Goal: Task Accomplishment & Management: Manage account settings

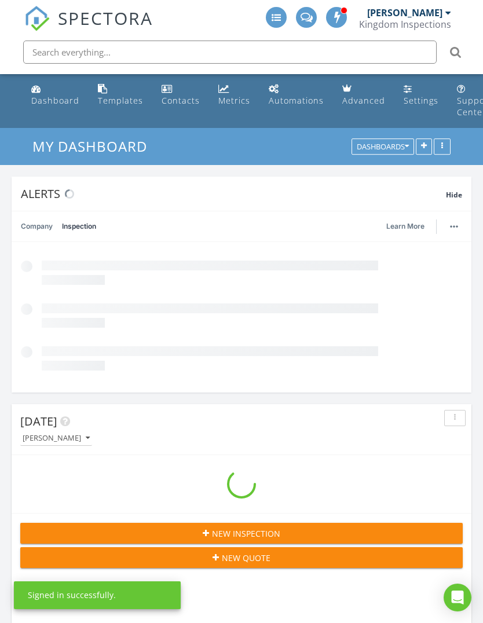
scroll to position [2126, 484]
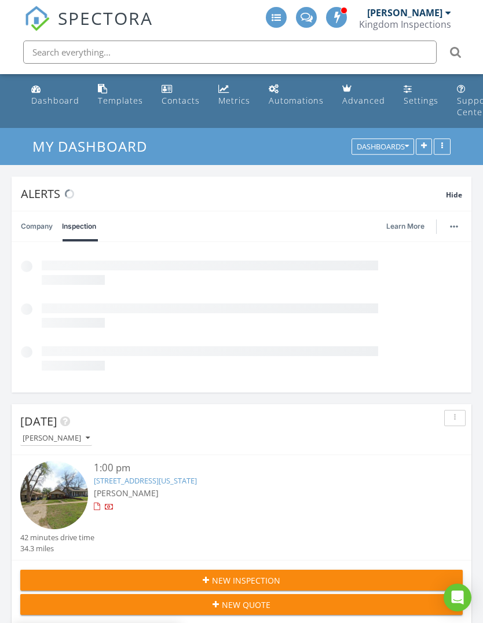
click at [115, 100] on div "Templates" at bounding box center [120, 100] width 45 height 11
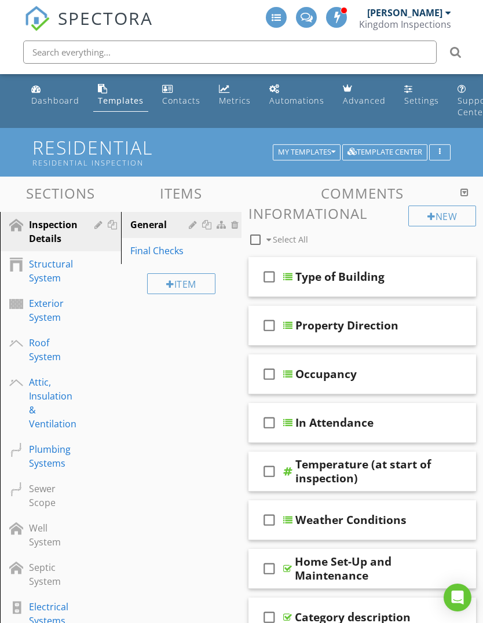
click at [53, 317] on div "Exterior System" at bounding box center [47, 310] width 37 height 28
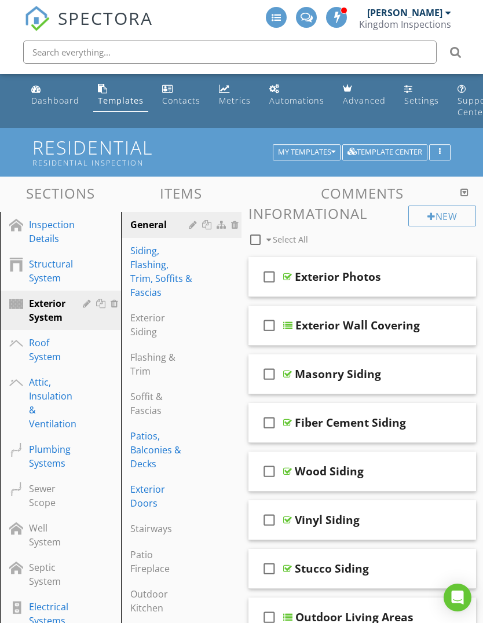
click at [147, 492] on div "Exterior Doors" at bounding box center [161, 496] width 63 height 28
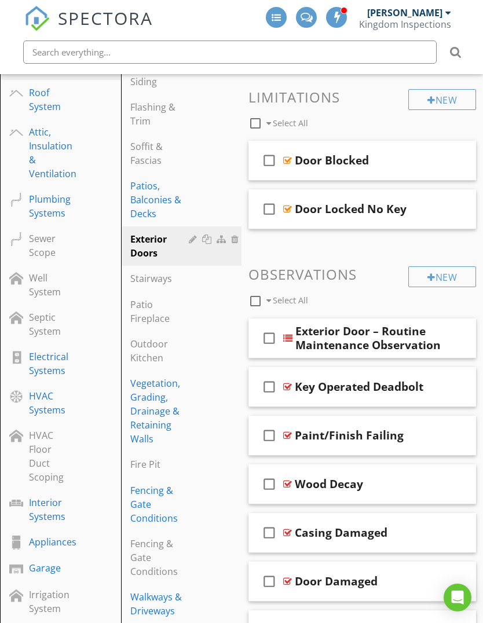
scroll to position [252, 0]
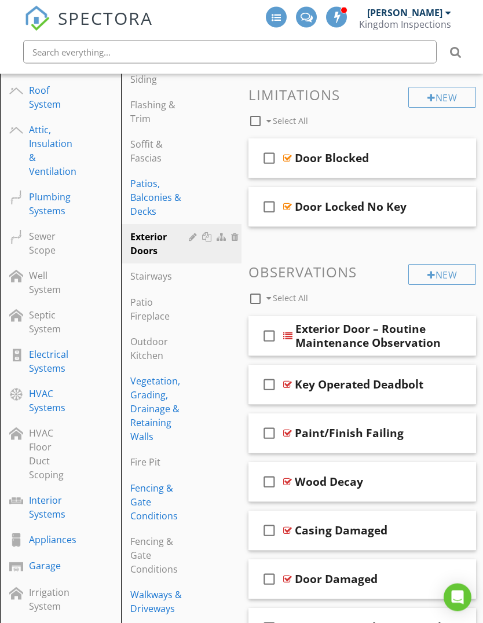
click at [463, 318] on div "check_box_outline_blank Exterior Door – Routine Maintenance Observation" at bounding box center [362, 337] width 228 height 40
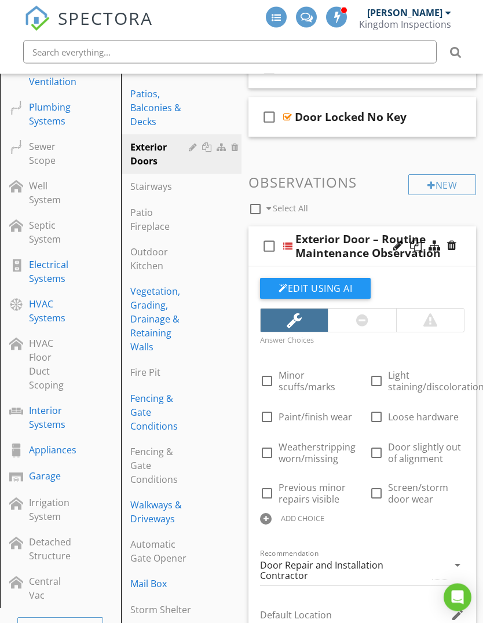
scroll to position [345, 0]
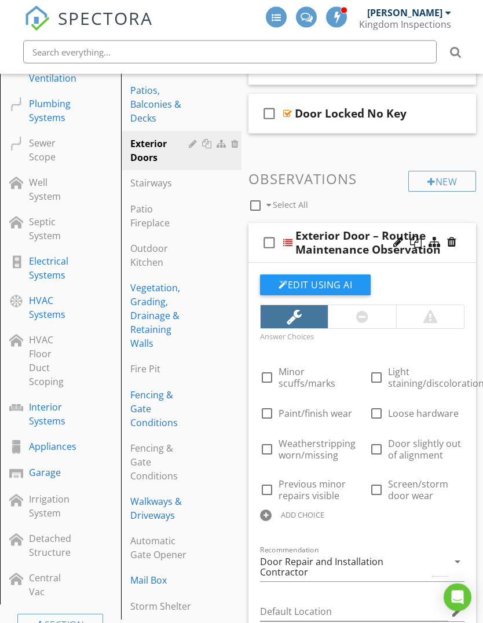
click at [394, 242] on div at bounding box center [398, 243] width 10 height 12
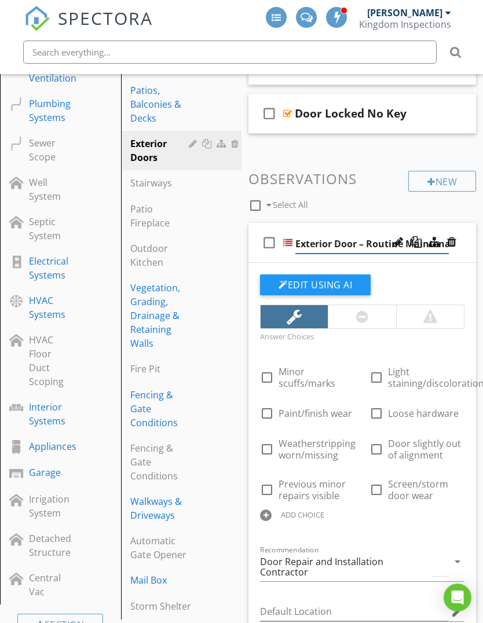
click at [372, 243] on input "Exterior Door – Routine Maintenance Observation" at bounding box center [371, 244] width 153 height 19
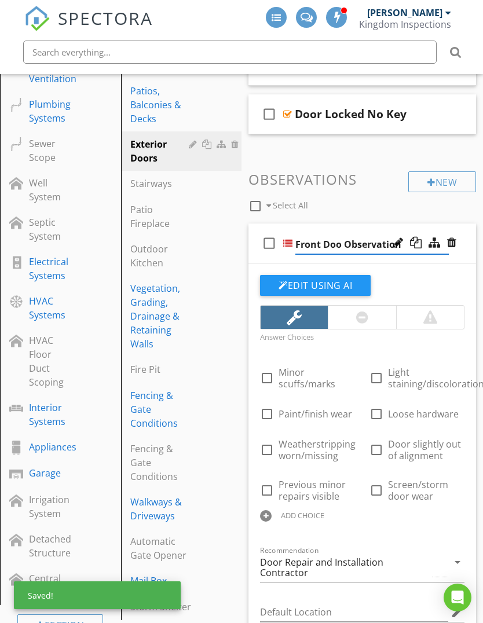
type input "Front Door Observation"
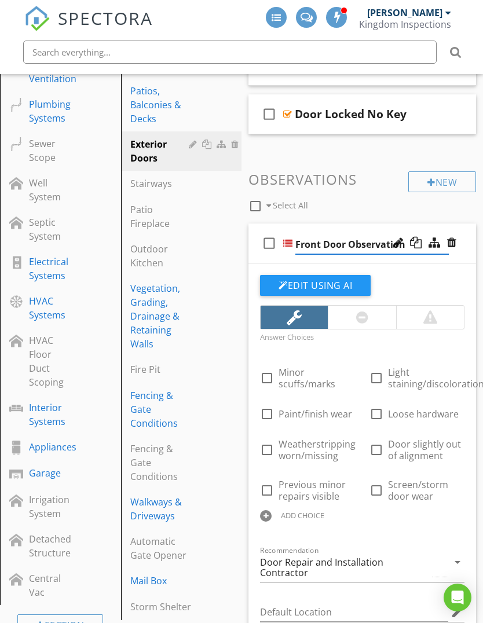
click at [459, 351] on div "Answer Choices check_box_outline_blank Minor scuffs/marks check_box_outline_bla…" at bounding box center [362, 434] width 218 height 210
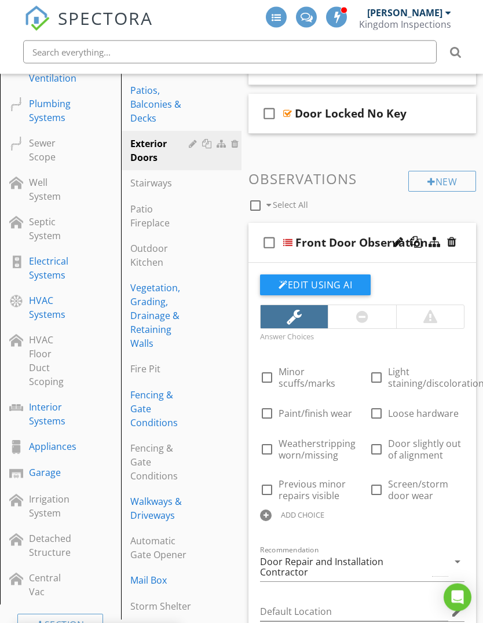
scroll to position [346, 0]
click at [268, 514] on div at bounding box center [266, 516] width 12 height 12
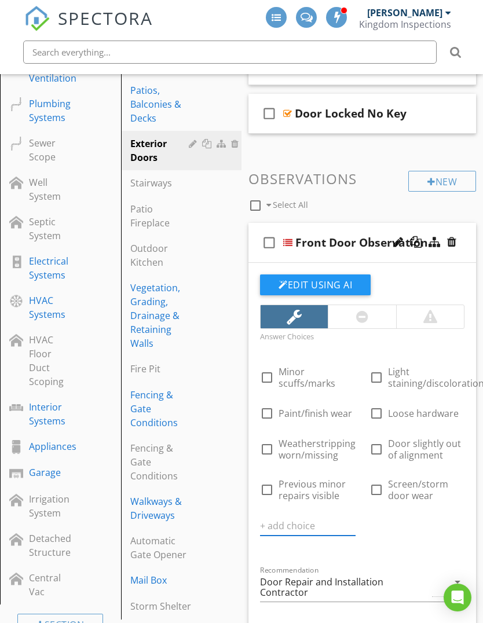
click at [302, 527] on input "text" at bounding box center [308, 526] width 96 height 19
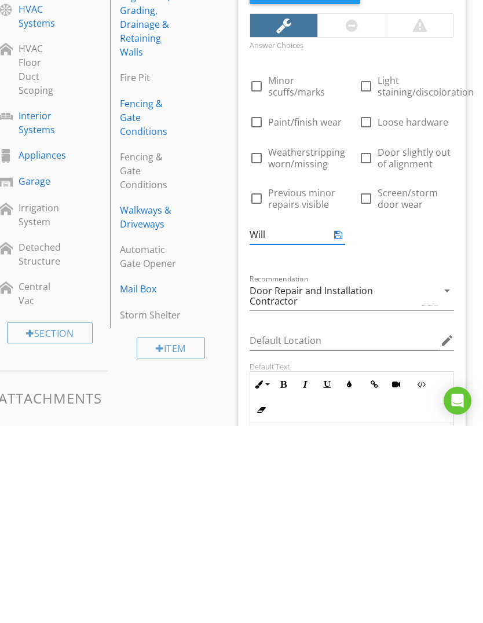
type input "Will N"
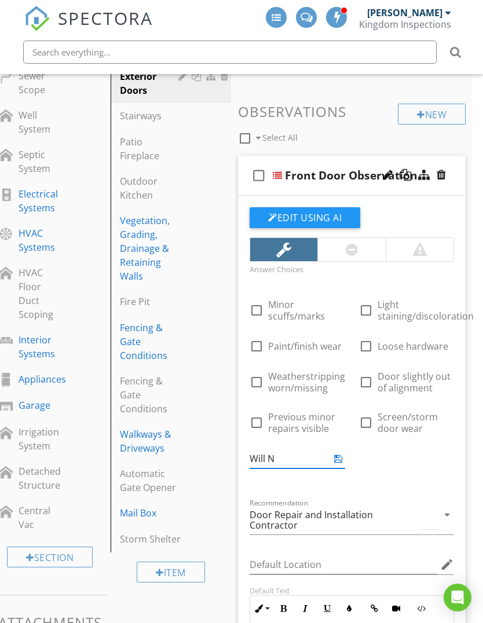
scroll to position [386, 10]
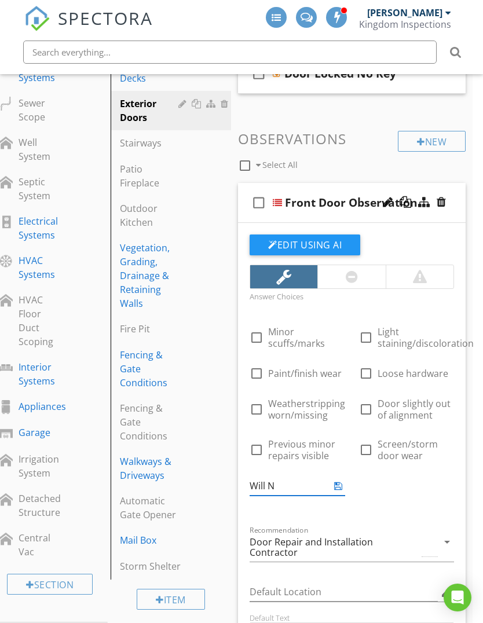
click at [444, 199] on div at bounding box center [441, 202] width 9 height 12
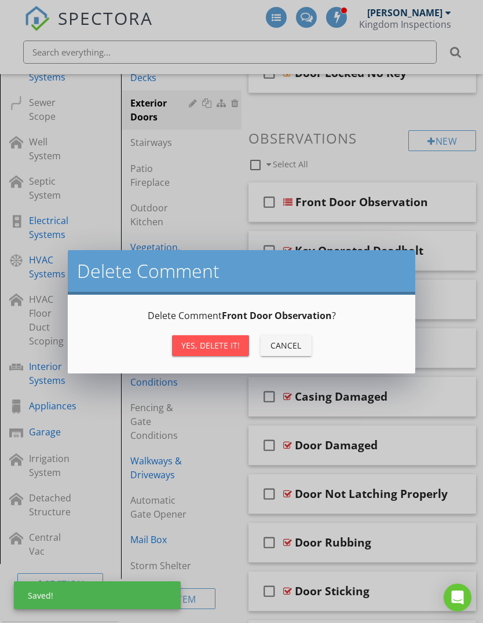
click at [217, 338] on button "Yes, Delete it!" at bounding box center [210, 345] width 77 height 21
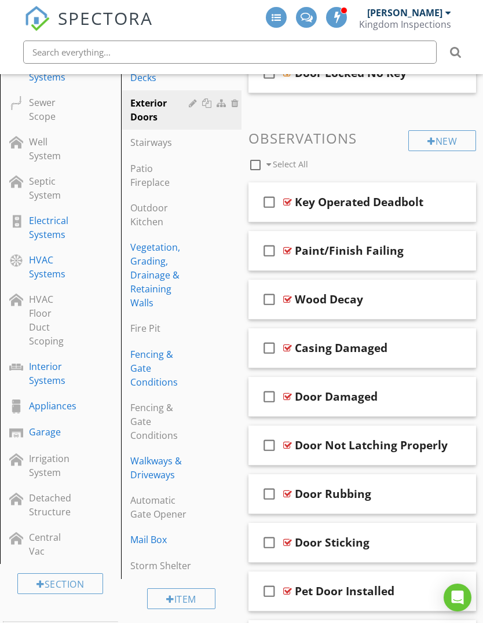
click at [378, 182] on div "check_box_outline_blank Key Operated Deadbolt" at bounding box center [362, 202] width 228 height 40
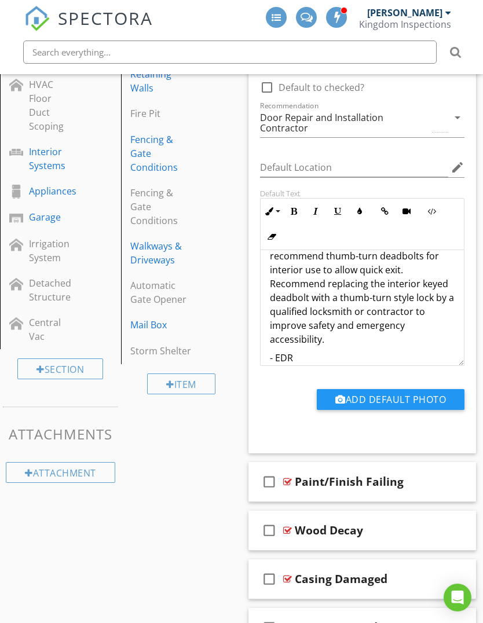
scroll to position [98, 0]
click at [327, 351] on p "- EDR" at bounding box center [362, 358] width 185 height 14
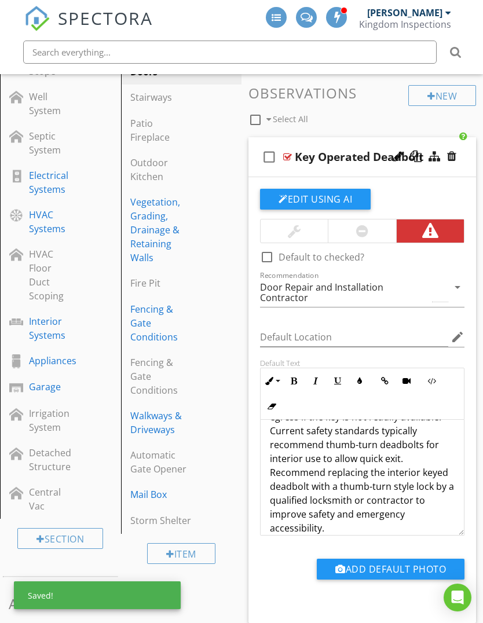
scroll to position [430, 0]
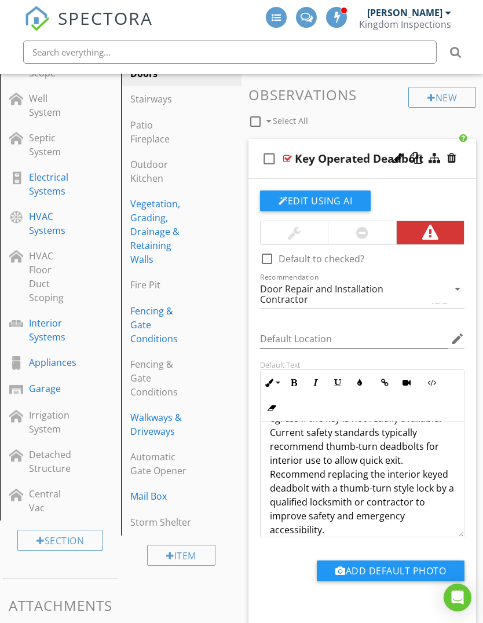
click at [369, 140] on div "check_box_outline_blank Key Operated Deadbolt" at bounding box center [362, 159] width 228 height 40
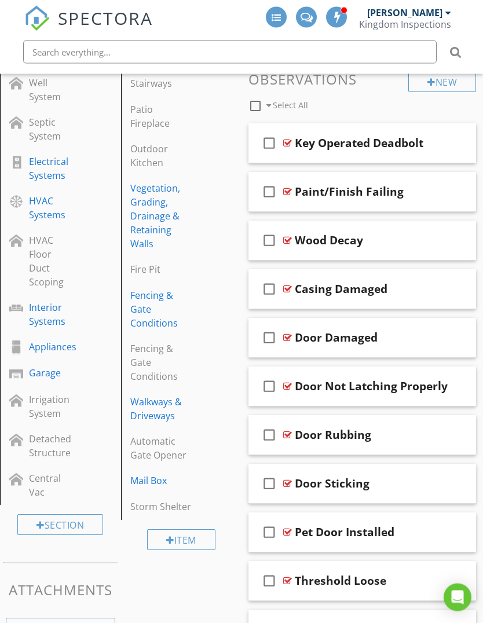
scroll to position [446, 0]
click at [47, 317] on div "Interior Systems" at bounding box center [47, 314] width 37 height 28
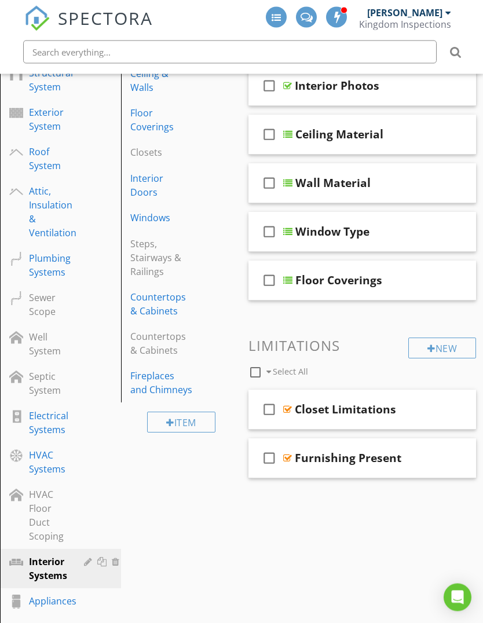
scroll to position [191, 0]
click at [162, 211] on div "Windows" at bounding box center [161, 218] width 63 height 14
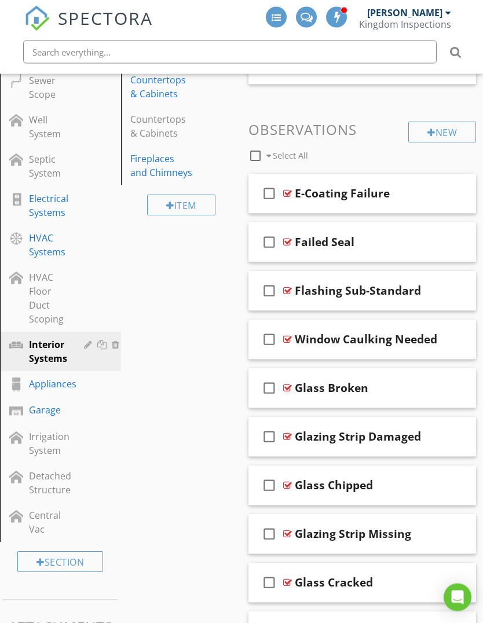
scroll to position [429, 0]
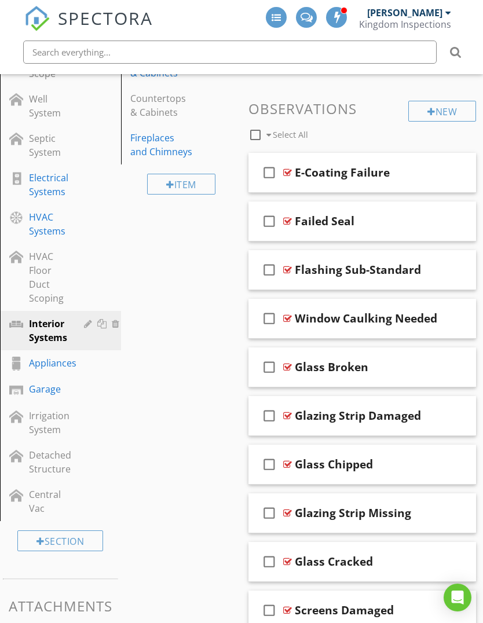
click at [392, 347] on div "check_box_outline_blank Glass Broken" at bounding box center [362, 367] width 228 height 40
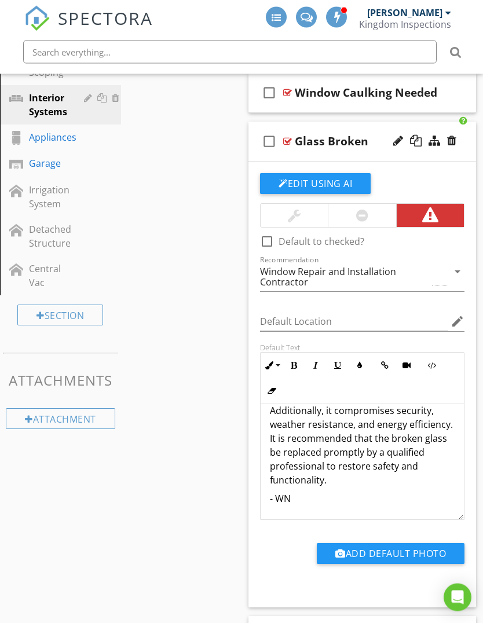
scroll to position [56, 0]
click at [321, 497] on p "- WN" at bounding box center [362, 499] width 185 height 14
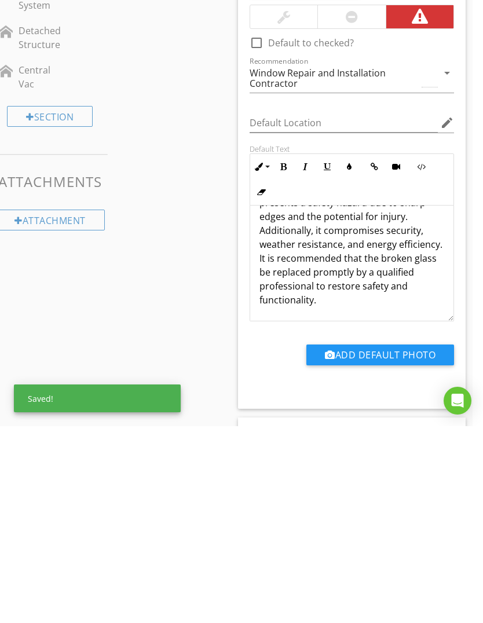
scroll to position [854, 10]
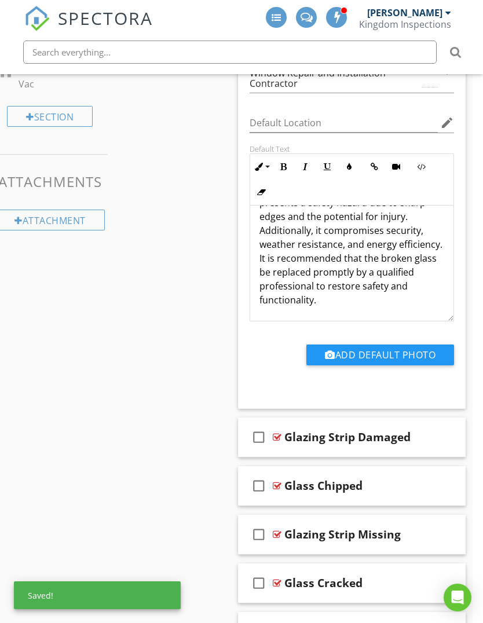
click at [386, 452] on div "check_box_outline_blank Glazing Strip Damaged" at bounding box center [352, 438] width 228 height 40
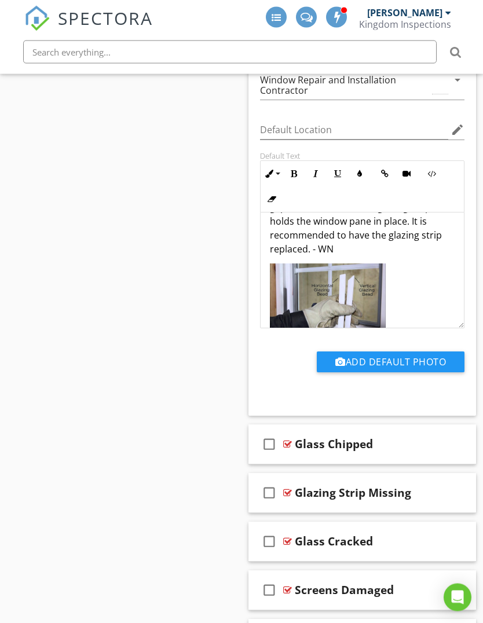
scroll to position [39, 0]
click at [448, 236] on p "The glazing strip is damaged allowing gaps at the window. The glazing strip hol…" at bounding box center [362, 222] width 185 height 69
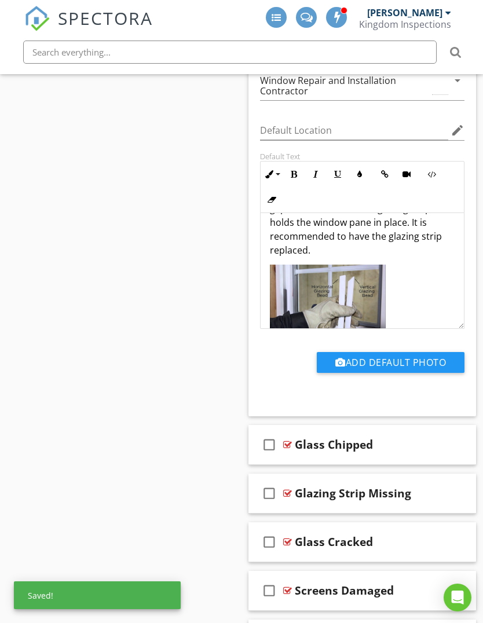
click at [210, 326] on div "Sections Inspection Details Structural System Exterior System Roof System Attic…" at bounding box center [241, 301] width 483 height 2931
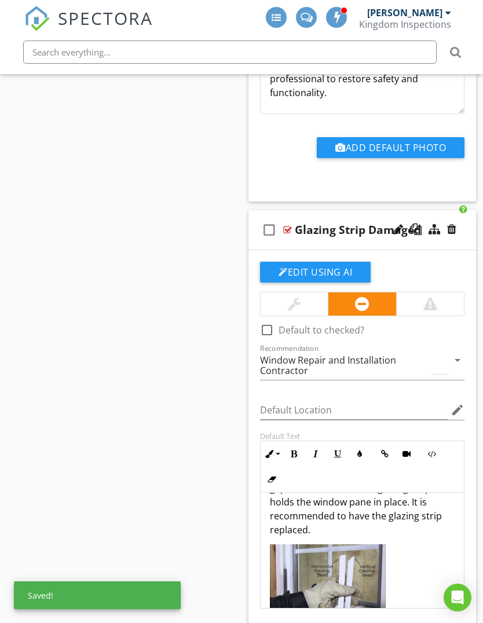
scroll to position [1020, 0]
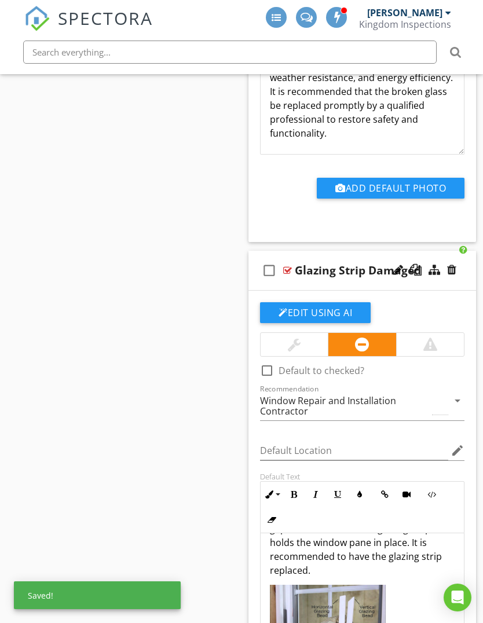
click at [254, 285] on div "check_box_outline_blank Glazing Strip Damaged" at bounding box center [362, 271] width 228 height 40
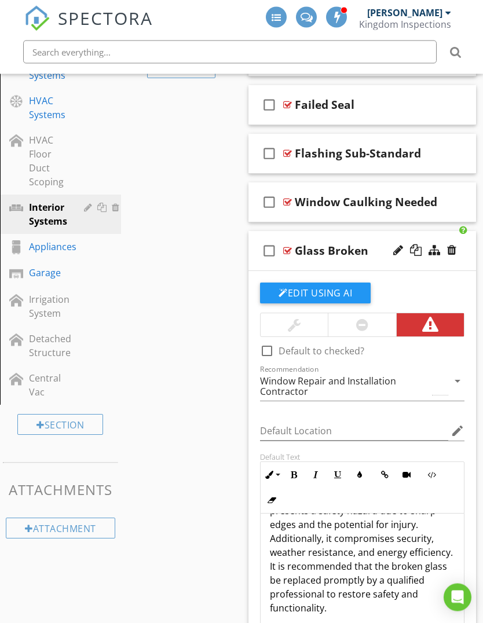
scroll to position [498, 0]
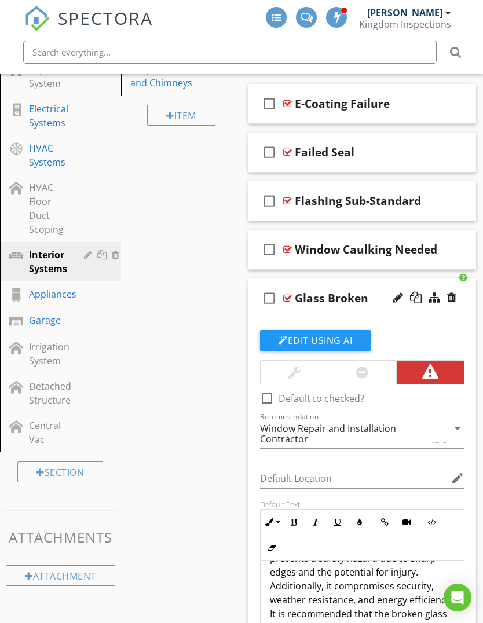
click at [257, 312] on div "check_box_outline_blank Glass Broken" at bounding box center [362, 299] width 228 height 40
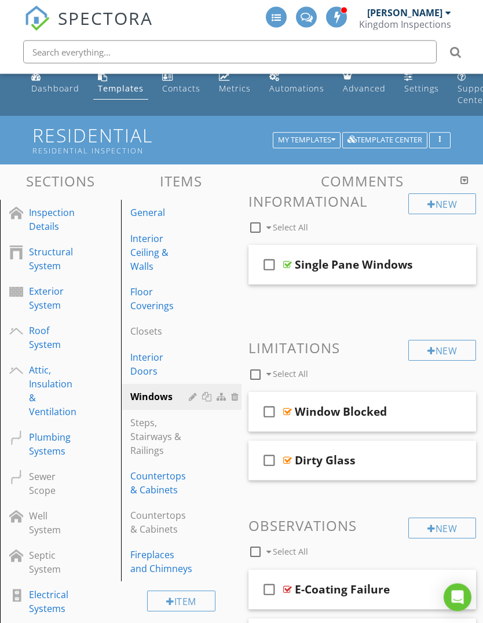
scroll to position [0, 0]
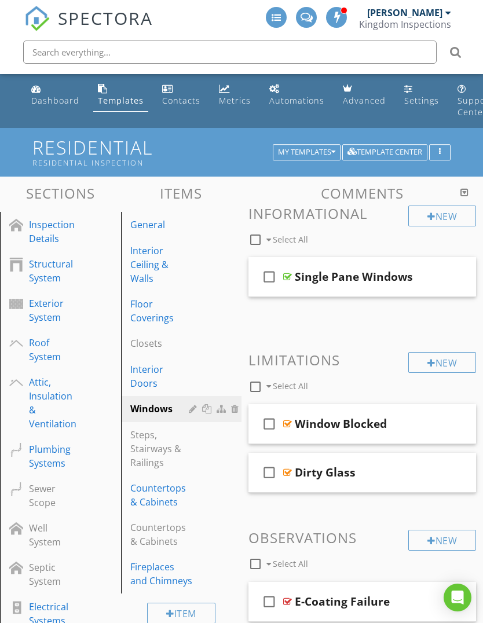
click at [42, 107] on link "Dashboard" at bounding box center [55, 95] width 57 height 33
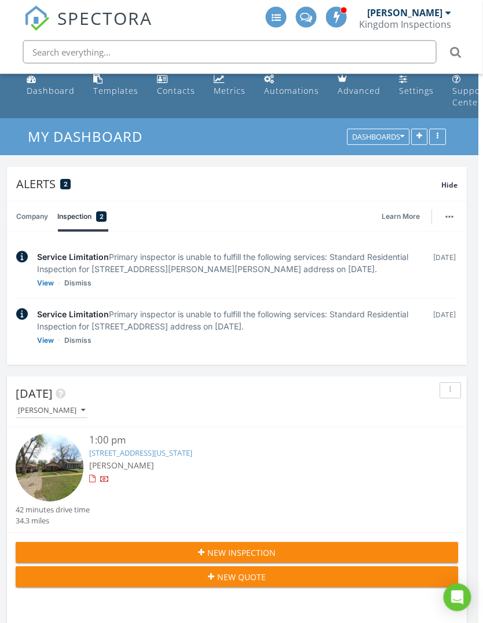
scroll to position [0, 9]
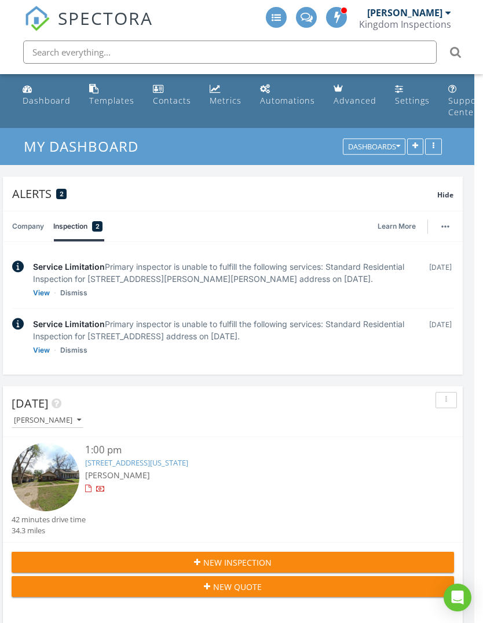
click at [30, 100] on div "Dashboard" at bounding box center [47, 100] width 48 height 11
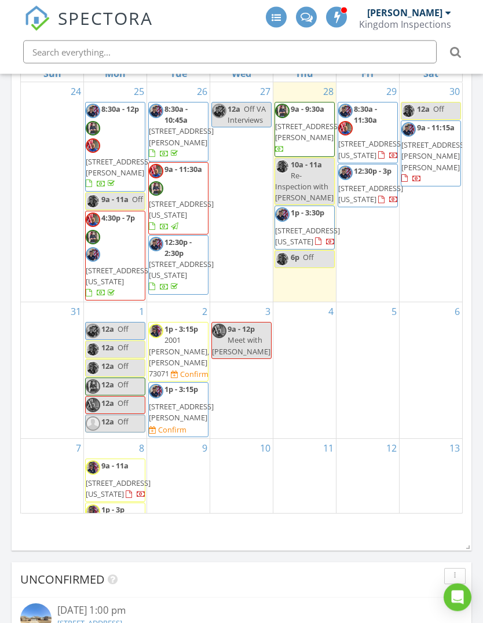
scroll to position [1445, 0]
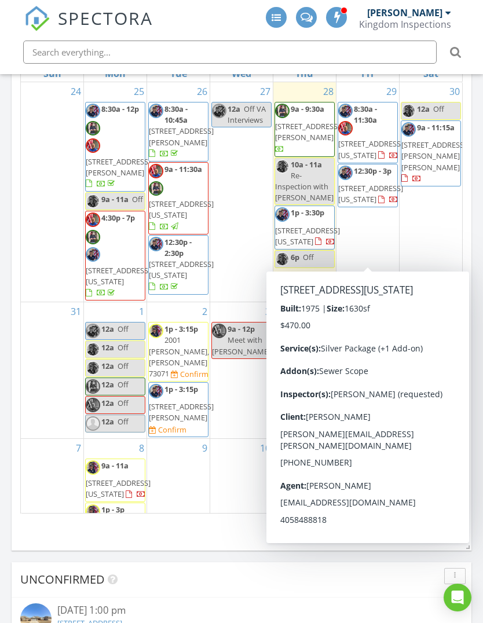
click at [376, 204] on span "[STREET_ADDRESS][US_STATE]" at bounding box center [370, 193] width 65 height 21
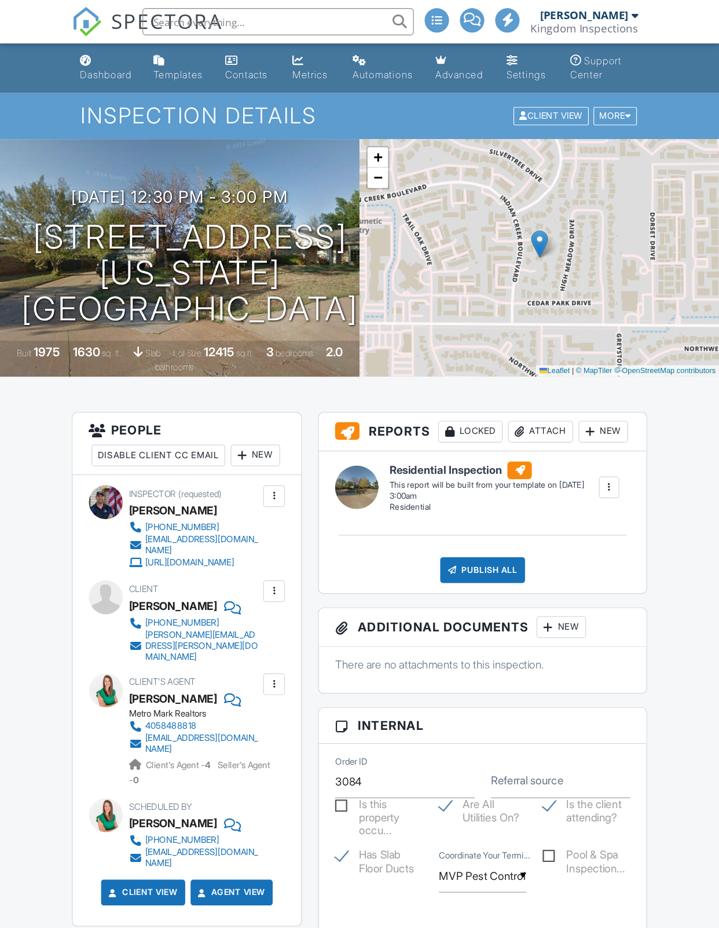
scroll to position [15, 0]
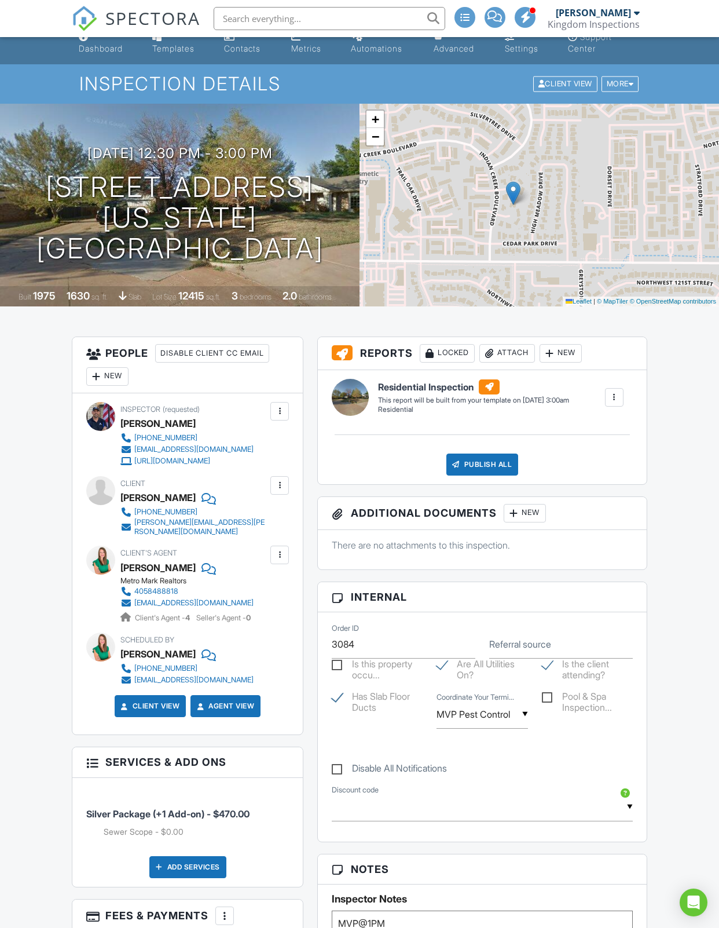
click at [109, 377] on div "New" at bounding box center [107, 376] width 42 height 19
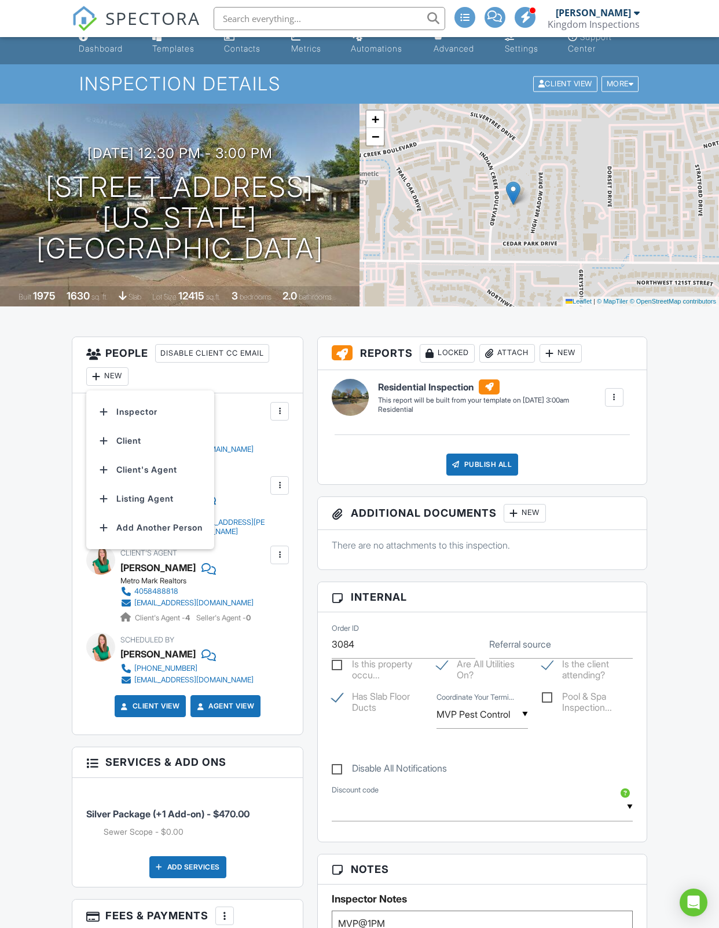
click at [164, 409] on li "Inspector" at bounding box center [150, 411] width 114 height 29
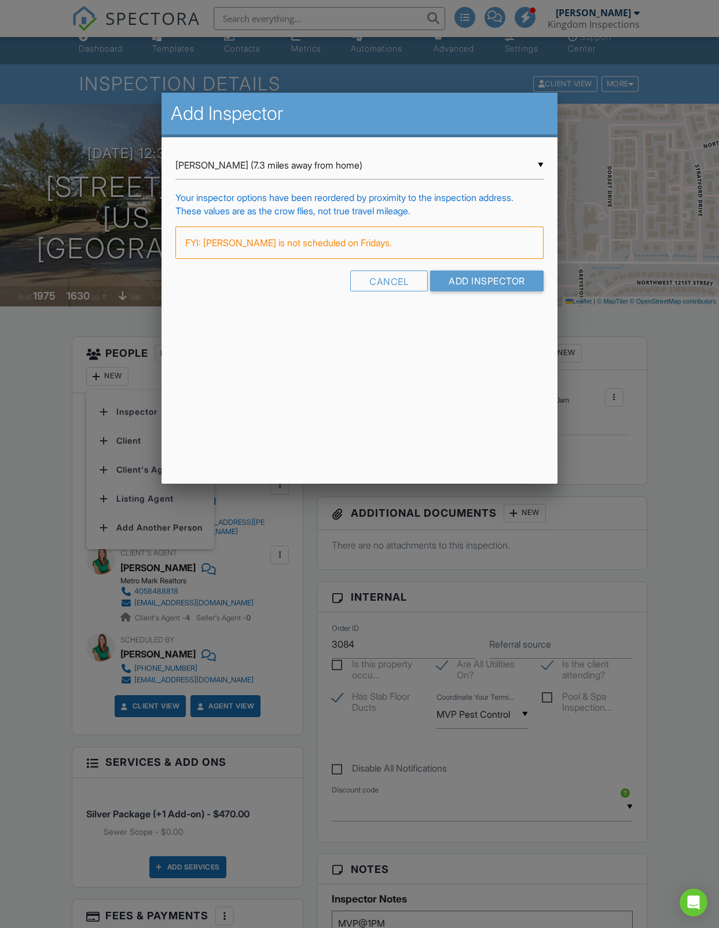
click at [327, 161] on input "Vann Wiseman (7.3 miles away from home)" at bounding box center [359, 165] width 368 height 28
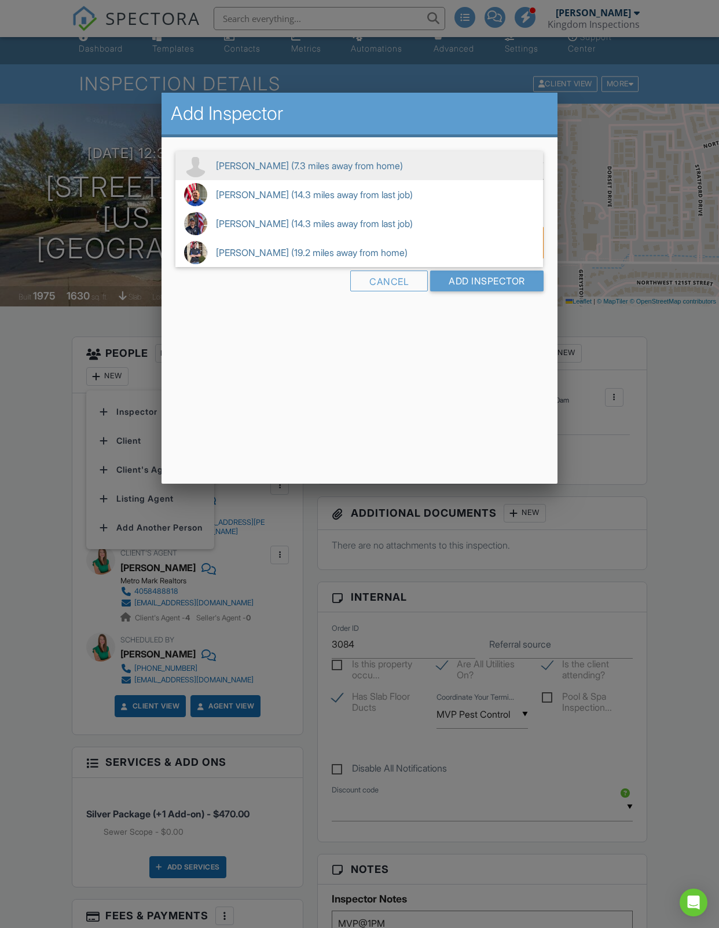
click at [312, 197] on span "Travis Haberman (14.3 miles away from last job)" at bounding box center [359, 194] width 368 height 29
type input "Travis Haberman (14.3 miles away from last job)"
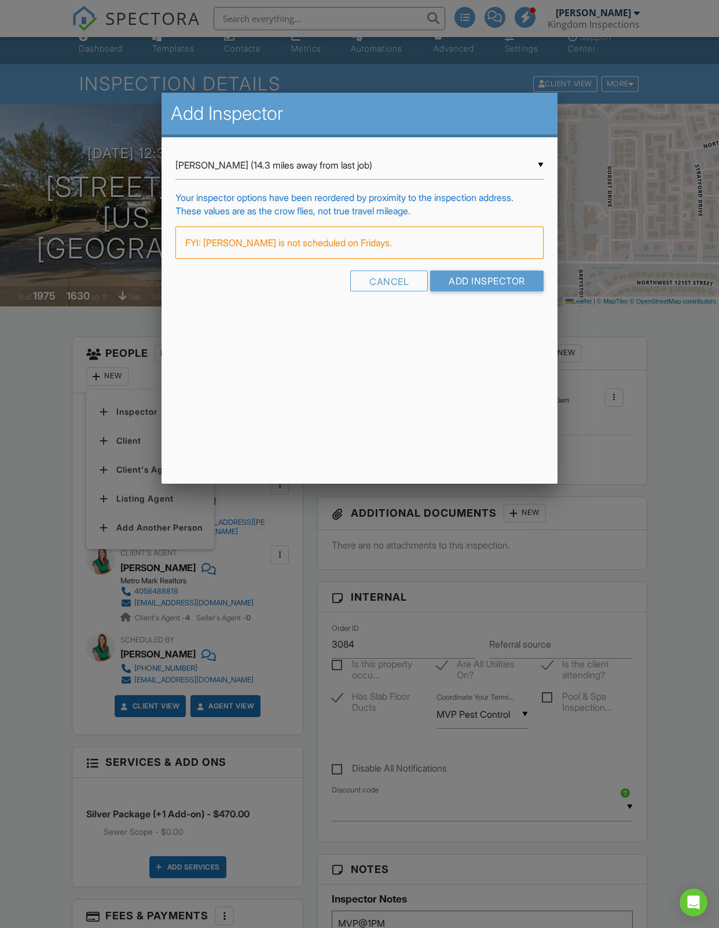
click at [487, 291] on input "Add Inspector" at bounding box center [486, 280] width 113 height 21
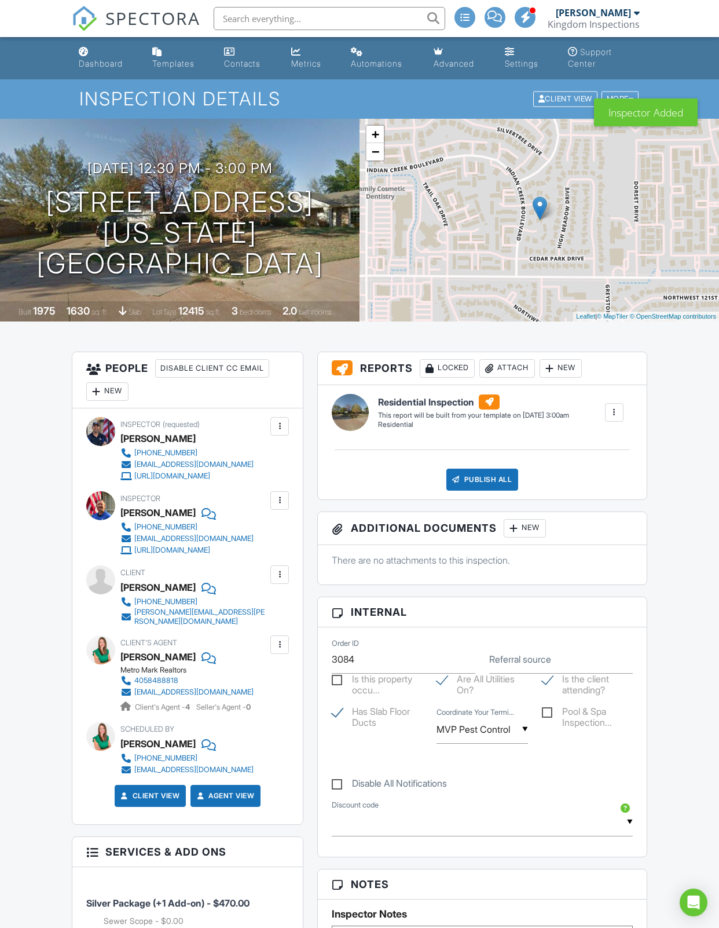
click at [94, 55] on link "Dashboard" at bounding box center [106, 58] width 64 height 33
